Goal: Submit feedback/report problem: Submit feedback/report problem

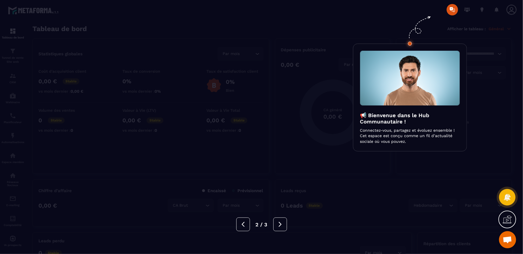
click at [439, 221] on div "2 / 3" at bounding box center [261, 224] width 523 height 14
click at [333, 24] on div at bounding box center [261, 127] width 523 height 254
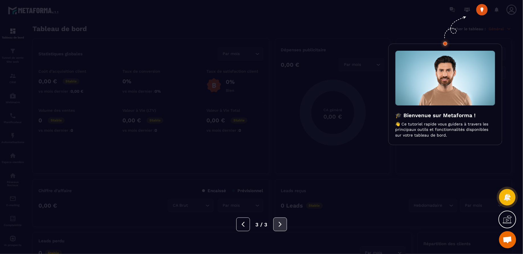
click at [277, 221] on icon at bounding box center [280, 224] width 6 height 6
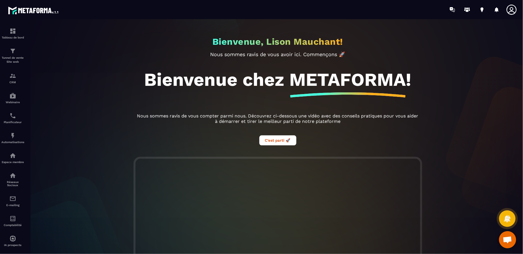
click at [510, 12] on icon at bounding box center [511, 9] width 11 height 11
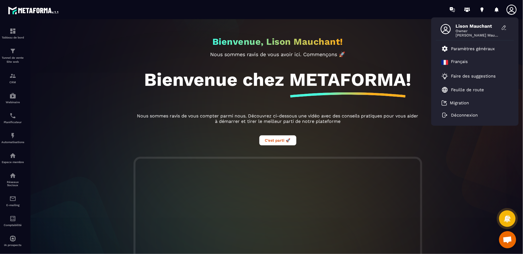
click at [433, 120] on div "Lison Mauchant Owner [PERSON_NAME] Mauchant Paramètres généraux [DEMOGRAPHIC_DA…" at bounding box center [474, 71] width 87 height 108
click at [486, 132] on div "Bienvenue, Lison Mauchant! Nous sommes [PERSON_NAME] de vous avoir ici. Commenç…" at bounding box center [278, 136] width 502 height 234
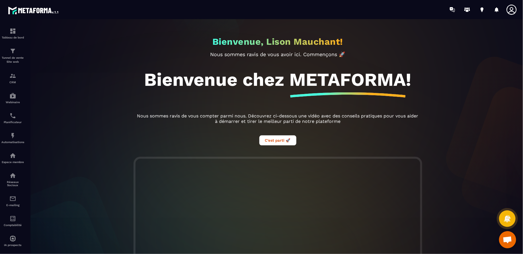
click at [511, 234] on span "Ouvrir le chat" at bounding box center [507, 239] width 17 height 17
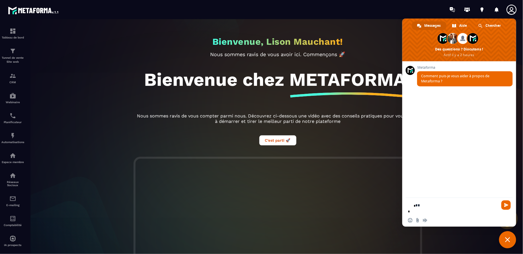
type textarea "*"
type textarea "**********"
